Goal: Information Seeking & Learning: Find specific fact

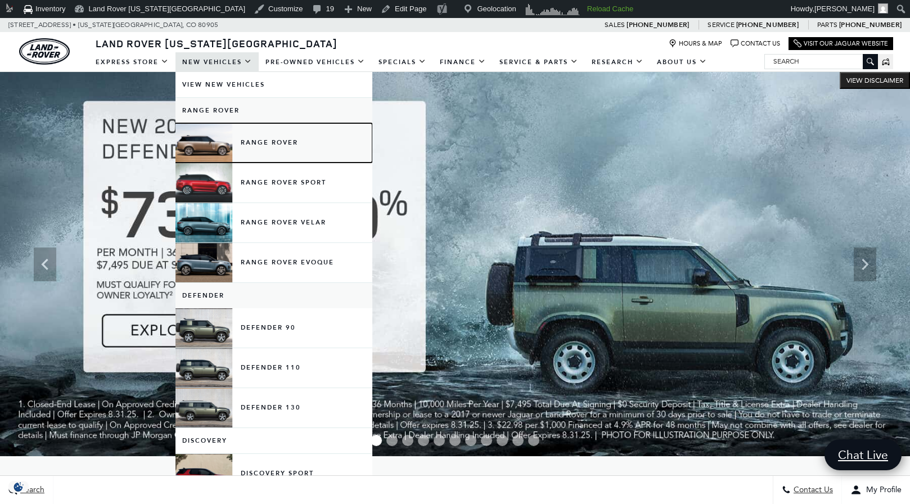
click at [223, 145] on link "Range Rover" at bounding box center [273, 142] width 197 height 39
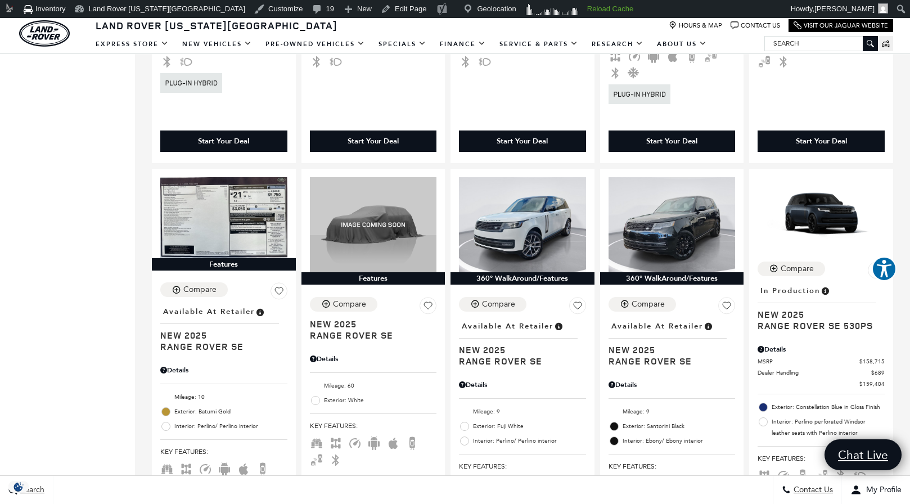
scroll to position [1127, 0]
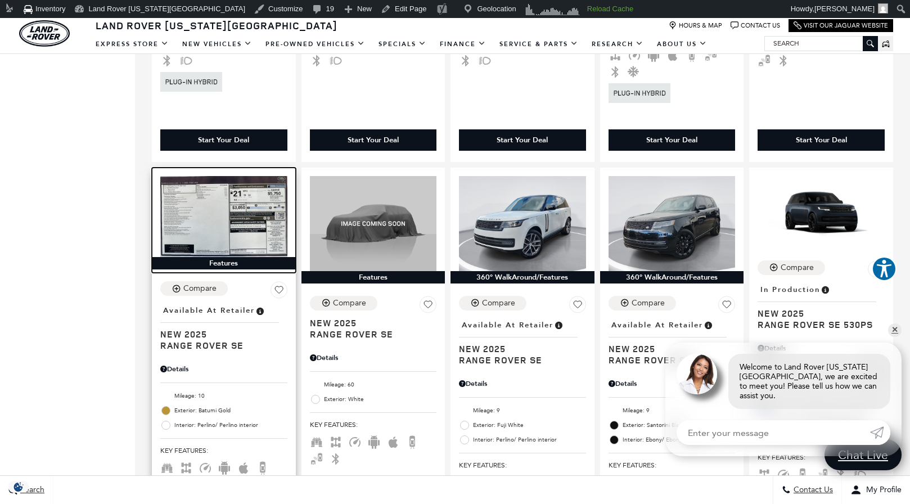
click at [200, 217] on img at bounding box center [223, 216] width 127 height 81
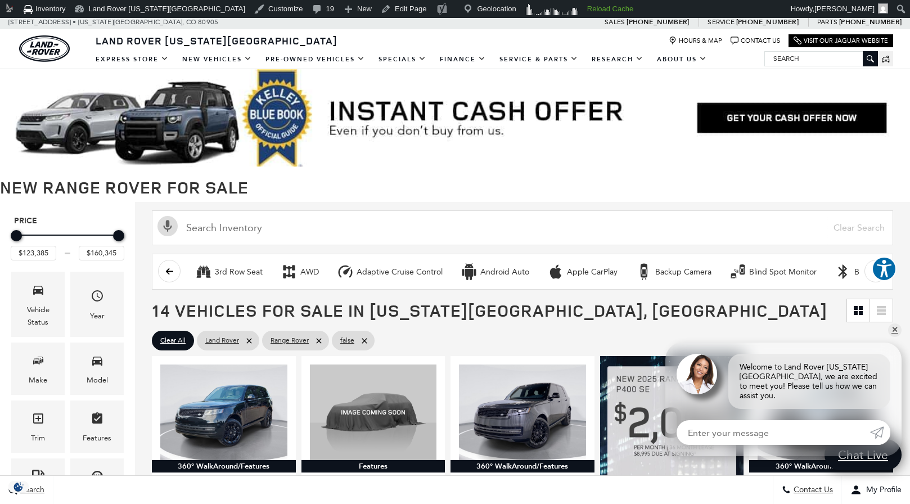
scroll to position [0, 0]
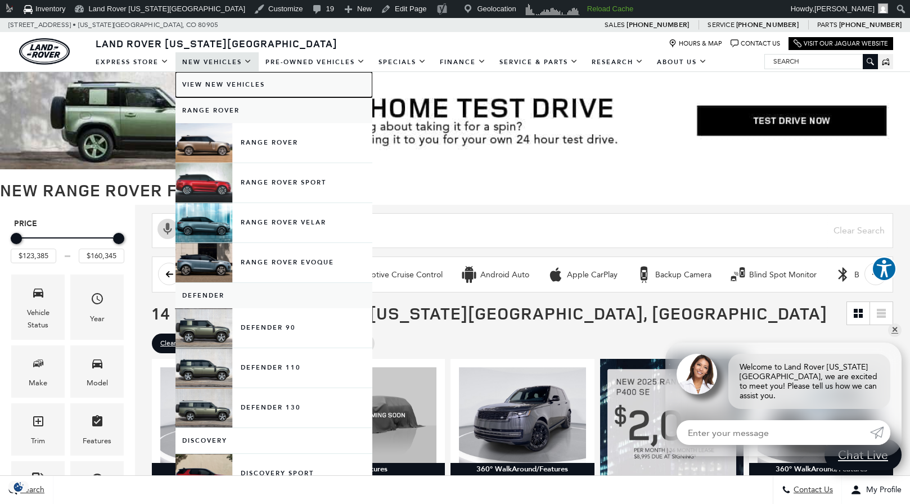
click at [205, 85] on link "View New Vehicles" at bounding box center [273, 84] width 197 height 25
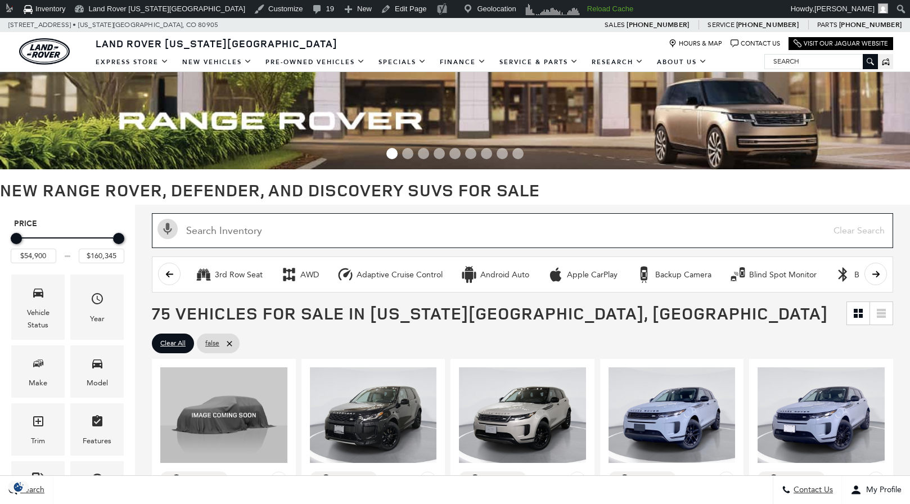
click at [241, 237] on input "text" at bounding box center [522, 230] width 741 height 35
paste input "L470952"
type input "L470952"
type input "$88,400"
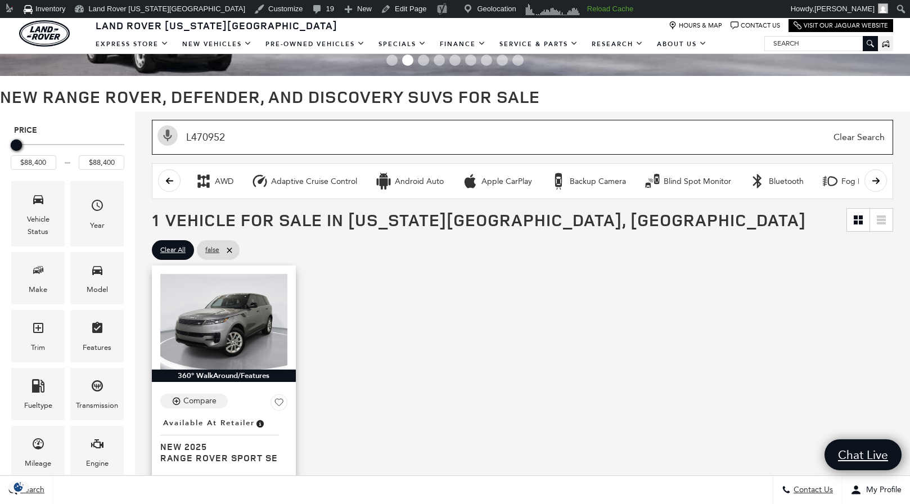
scroll to position [93, 0]
type input "L470952"
